Goal: Task Accomplishment & Management: Manage account settings

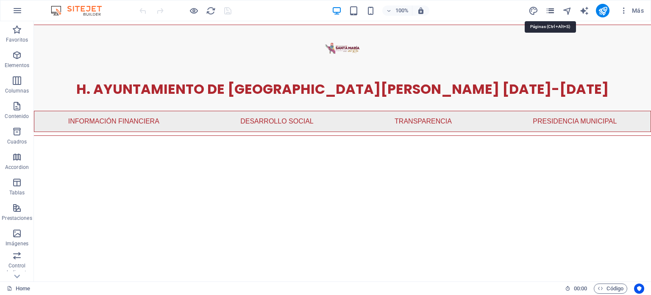
click at [551, 13] on icon "pages" at bounding box center [551, 11] width 10 height 10
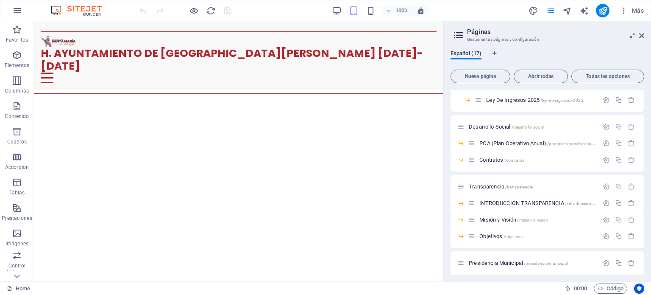
scroll to position [92, 0]
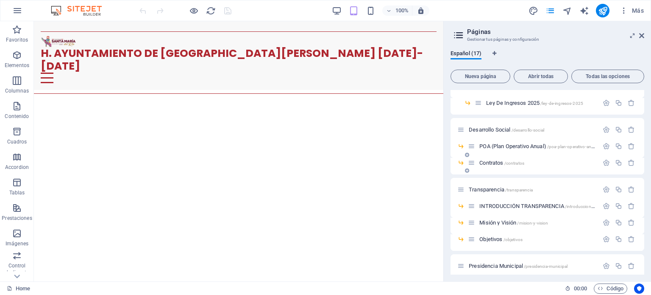
click at [505, 161] on span "/contratos" at bounding box center [514, 163] width 20 height 5
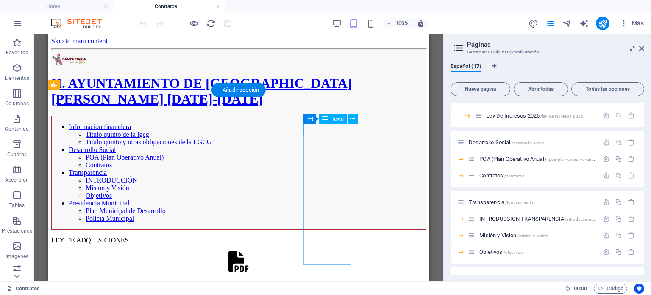
scroll to position [0, 0]
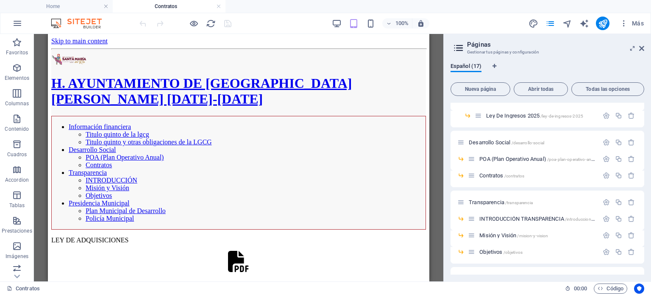
click at [644, 50] on aside "Páginas Gestionar tus páginas y configuración Español (17) Nueva página Abrir t…" at bounding box center [547, 157] width 208 height 247
click at [643, 49] on icon at bounding box center [641, 48] width 5 height 7
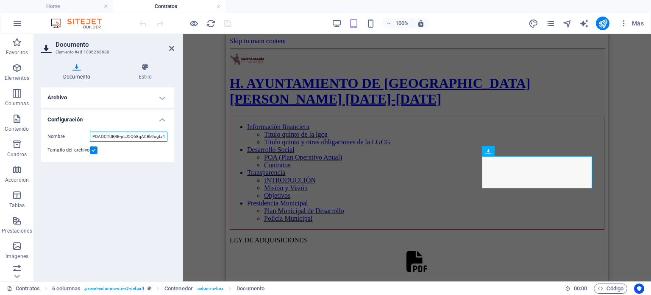
scroll to position [0, 15]
drag, startPoint x: 119, startPoint y: 136, endPoint x: 159, endPoint y: 135, distance: 40.3
click at [159, 135] on input "POAOCTUBRE-pLJ5Q68qA0Bk9ugLv1R3aQ.pdf" at bounding box center [129, 136] width 78 height 10
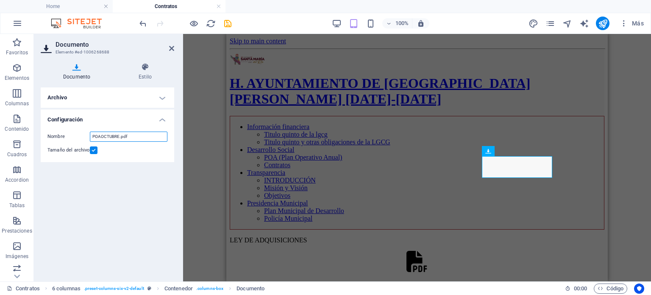
type input "POAOCTUBRE.pdf"
click at [199, 56] on div "Contenedor Texto 6 columnas Contenedor Documento Contenedor Documento Documento…" at bounding box center [417, 157] width 468 height 247
click at [173, 49] on icon at bounding box center [171, 48] width 5 height 7
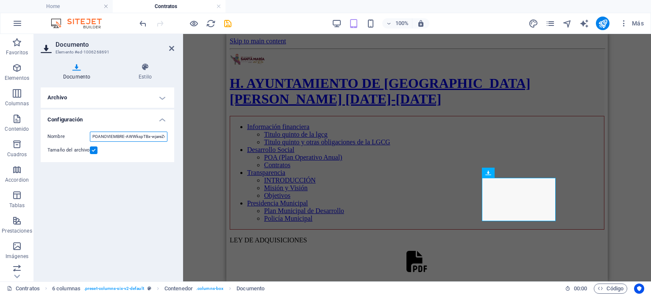
scroll to position [0, 21]
drag, startPoint x: 127, startPoint y: 136, endPoint x: 158, endPoint y: 136, distance: 31.4
click at [158, 136] on input "POANOVIEMBRE-AWWkspTBx-wjareZvYHnUQ.pdf" at bounding box center [129, 136] width 78 height 10
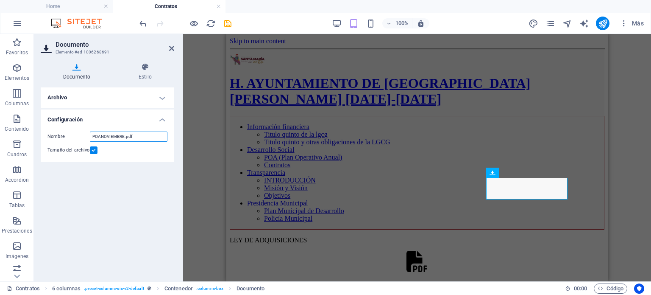
type input "POANOVIEMBRE.pdf"
click at [156, 167] on div "Archivo Arrastra archivos aquí, haz clic para escoger archivos o selecciona arc…" at bounding box center [108, 180] width 134 height 187
click at [171, 48] on icon at bounding box center [171, 48] width 5 height 7
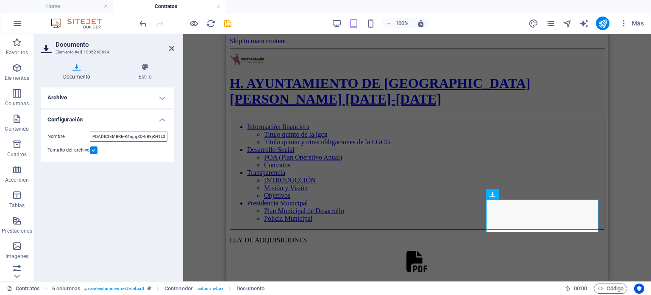
scroll to position [0, 17]
drag, startPoint x: 124, startPoint y: 136, endPoint x: 147, endPoint y: 138, distance: 23.0
click at [147, 138] on input "POADICIEMBRE-K4npqXQ4rB3jKH1L3CYruw.pdf" at bounding box center [129, 136] width 78 height 10
drag, startPoint x: 159, startPoint y: 138, endPoint x: 149, endPoint y: 139, distance: 9.8
click at [149, 139] on input "POADICIEMBRE-K4npqXQ4rB3jKH1L3CYruw.pdf" at bounding box center [129, 136] width 78 height 10
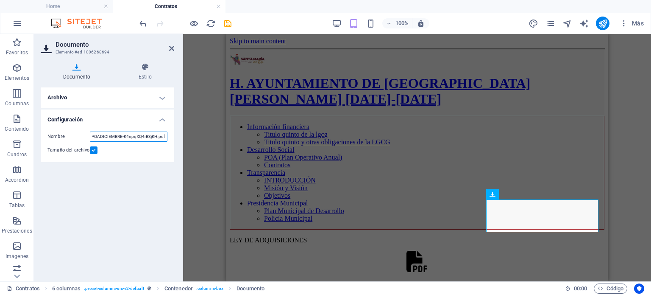
scroll to position [0, 0]
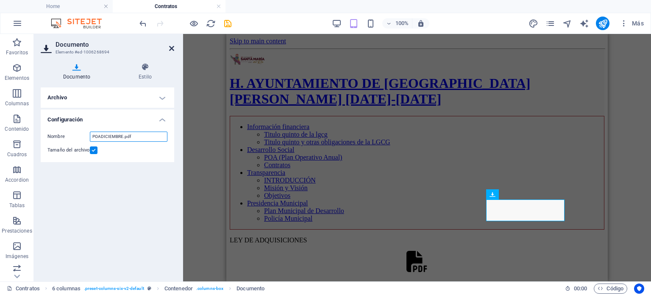
type input "POADICIEMBRE.pdf"
click at [173, 46] on icon at bounding box center [171, 48] width 5 height 7
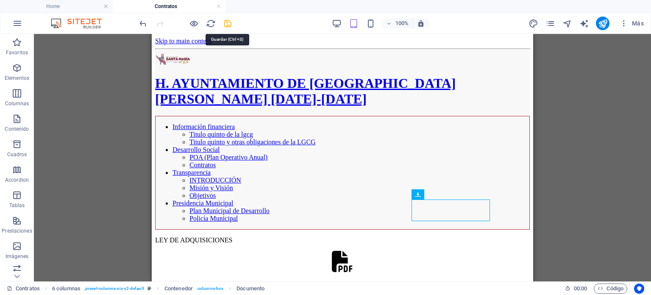
click at [226, 23] on icon "save" at bounding box center [228, 24] width 10 height 10
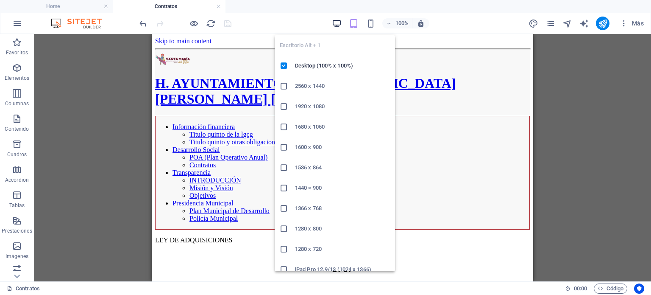
click at [340, 22] on icon "button" at bounding box center [337, 24] width 10 height 10
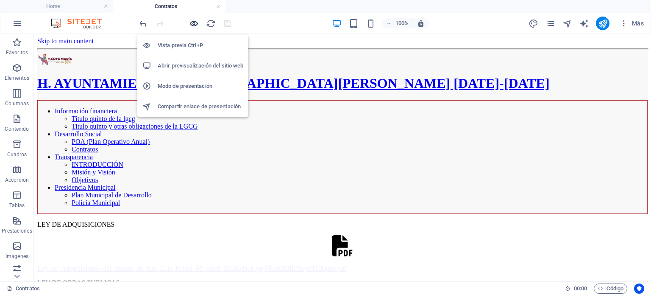
click at [197, 23] on icon "button" at bounding box center [194, 24] width 10 height 10
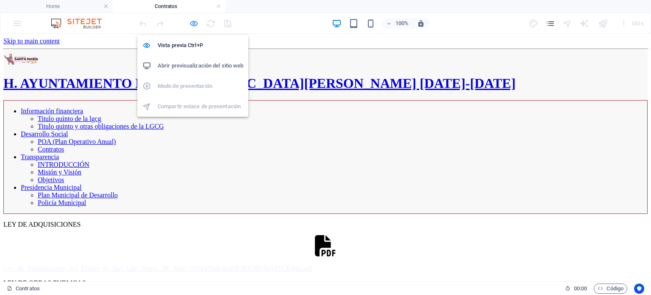
click at [196, 21] on icon "button" at bounding box center [194, 24] width 10 height 10
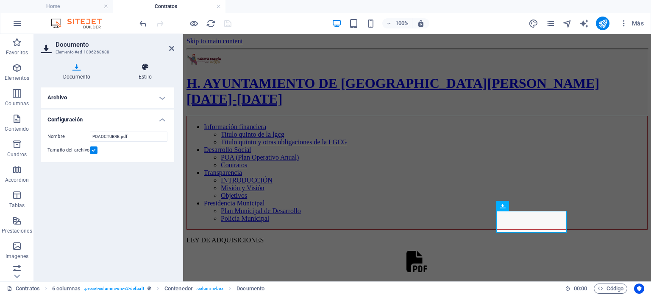
click at [145, 71] on icon at bounding box center [145, 67] width 58 height 8
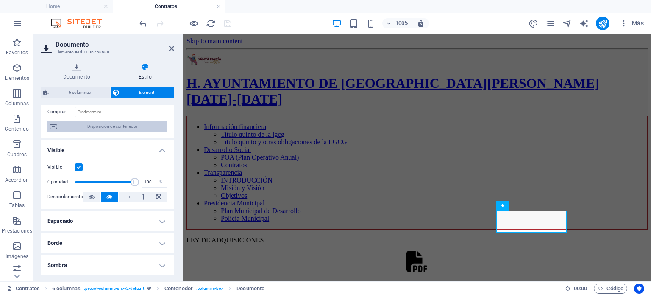
scroll to position [62, 0]
click at [83, 76] on h4 "Documento" at bounding box center [78, 72] width 75 height 18
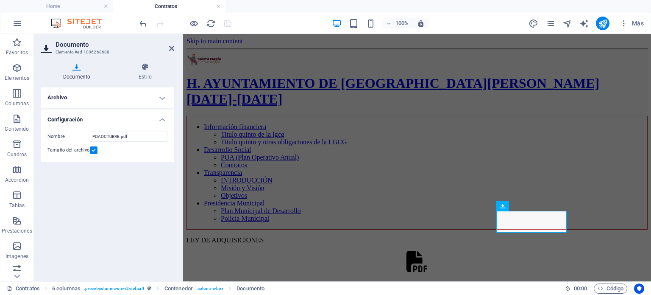
click at [91, 150] on label at bounding box center [94, 150] width 8 height 8
click at [0, 0] on input "Tamaño del archivo" at bounding box center [0, 0] width 0 height 0
click at [170, 46] on icon at bounding box center [171, 48] width 5 height 7
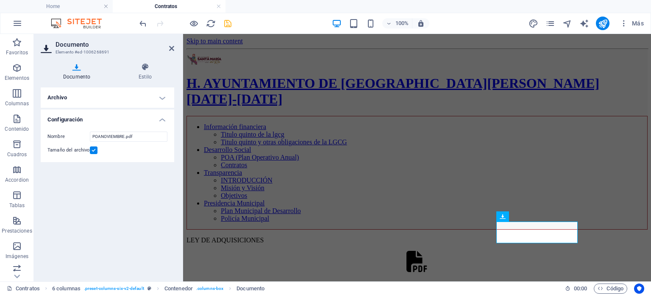
click at [97, 147] on label at bounding box center [94, 150] width 8 height 8
click at [0, 0] on input "Tamaño del archivo" at bounding box center [0, 0] width 0 height 0
click at [175, 49] on aside "Documento Elemento #ed-1006268691 Documento Estilo Archivo Arrastra archivos aq…" at bounding box center [108, 157] width 149 height 247
click at [173, 49] on icon at bounding box center [171, 48] width 5 height 7
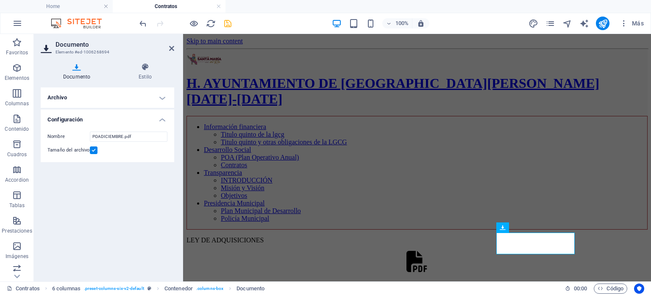
click at [88, 151] on label "Tamaño del archivo" at bounding box center [68, 150] width 42 height 10
click at [0, 0] on input "Tamaño del archivo" at bounding box center [0, 0] width 0 height 0
click at [173, 47] on icon at bounding box center [171, 48] width 5 height 7
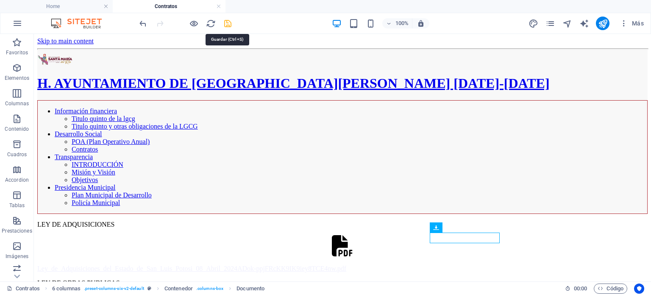
click at [224, 25] on icon "save" at bounding box center [228, 24] width 10 height 10
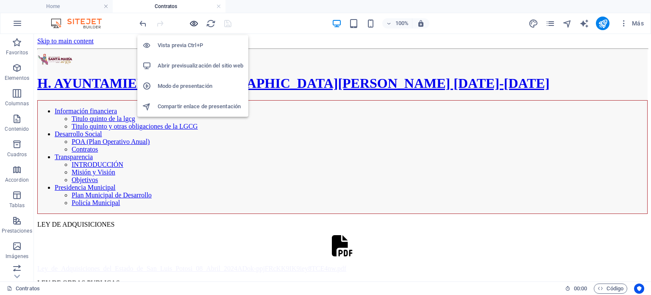
click at [193, 19] on icon "button" at bounding box center [194, 24] width 10 height 10
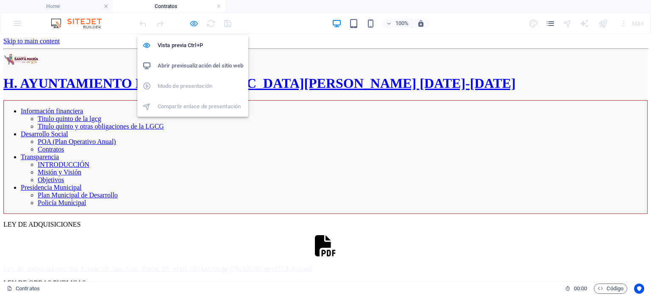
click at [197, 22] on icon "button" at bounding box center [194, 24] width 10 height 10
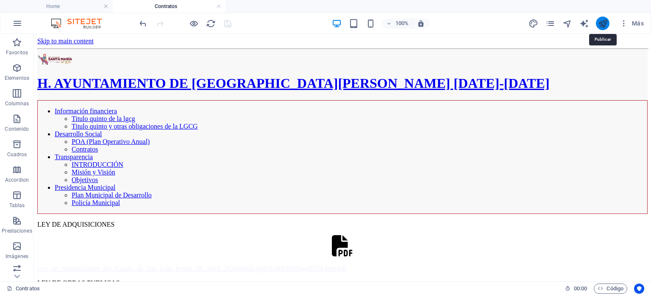
click at [601, 24] on icon "publish" at bounding box center [603, 24] width 10 height 10
